Goal: Communication & Community: Answer question/provide support

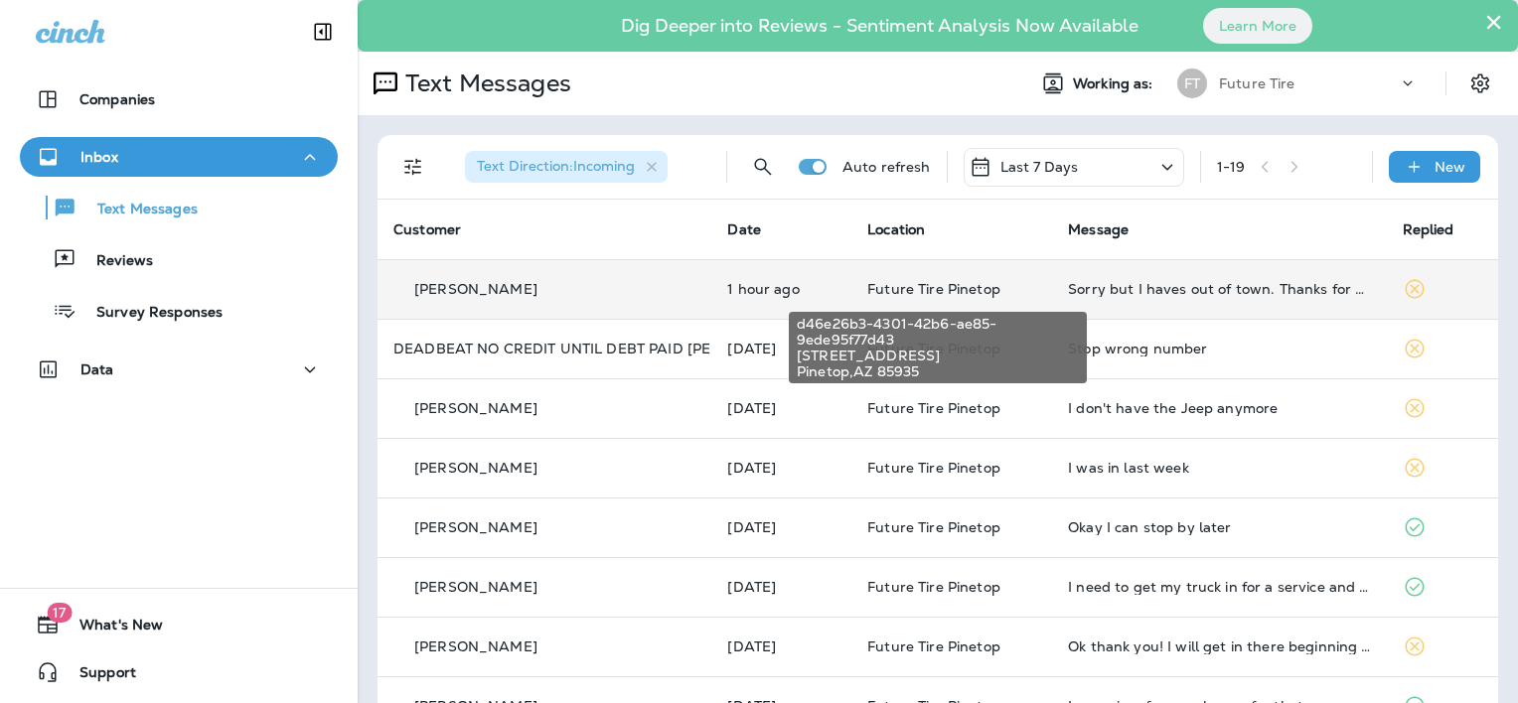
click at [917, 284] on span "Future Tire Pinetop" at bounding box center [933, 289] width 133 height 18
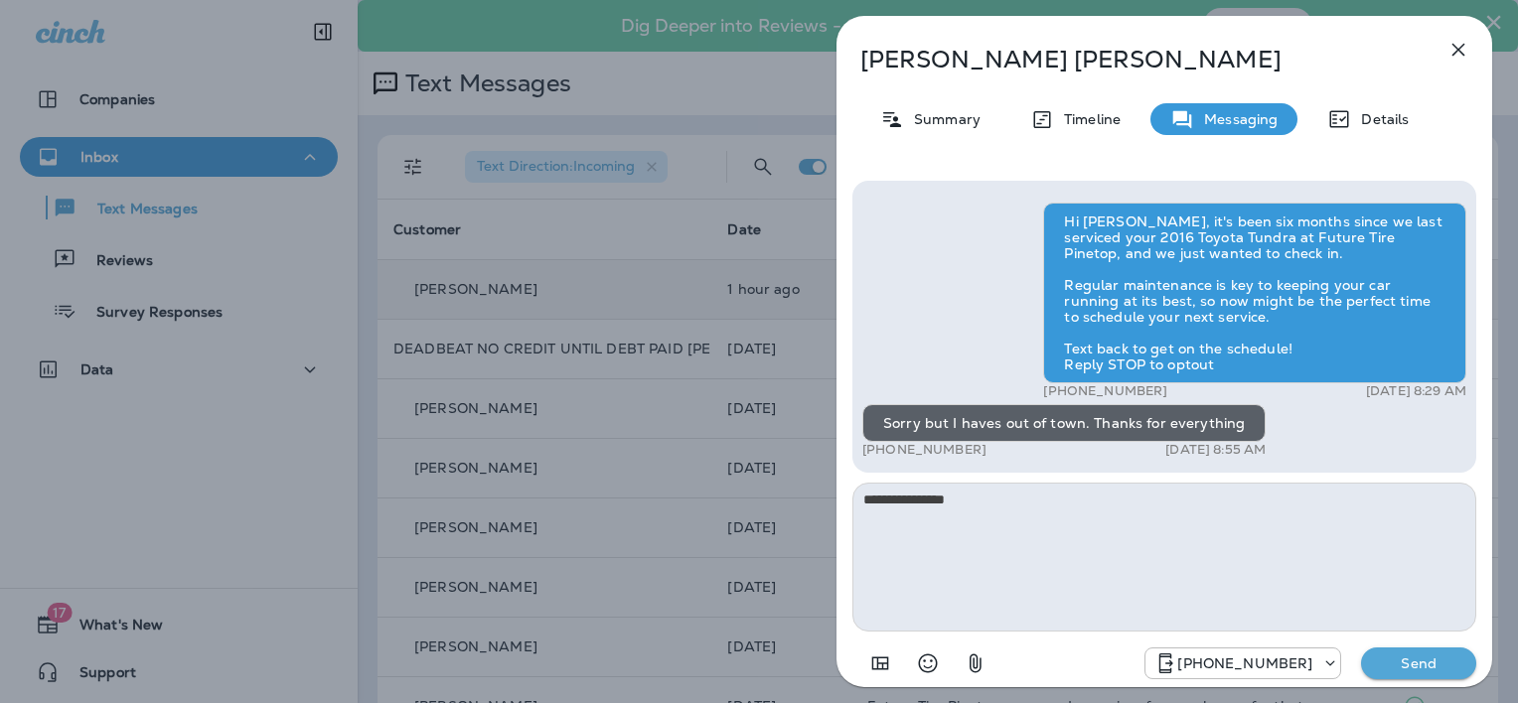
type textarea "**********"
click at [1422, 658] on p "Send" at bounding box center [1418, 663] width 83 height 18
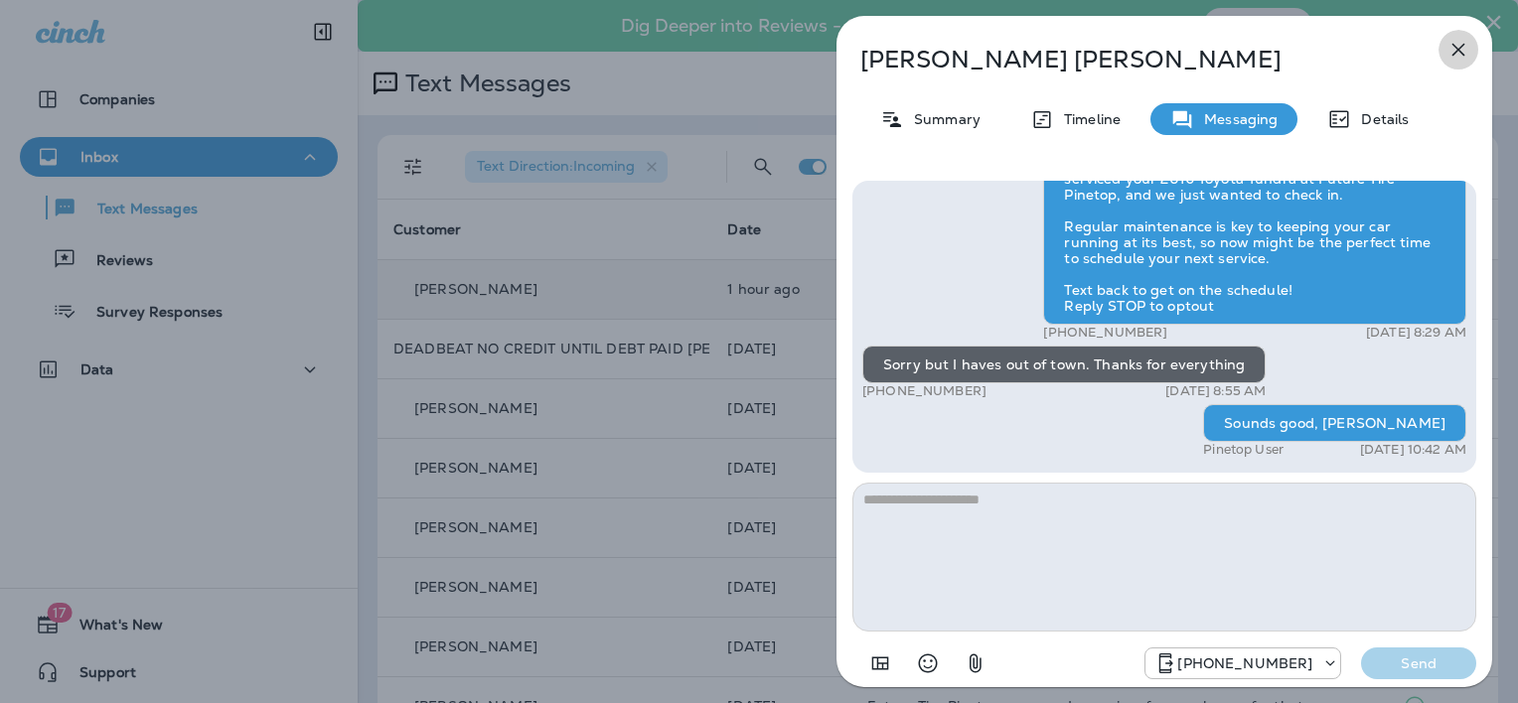
click at [1456, 44] on icon "button" at bounding box center [1458, 50] width 24 height 24
